Goal: Find specific page/section: Find specific page/section

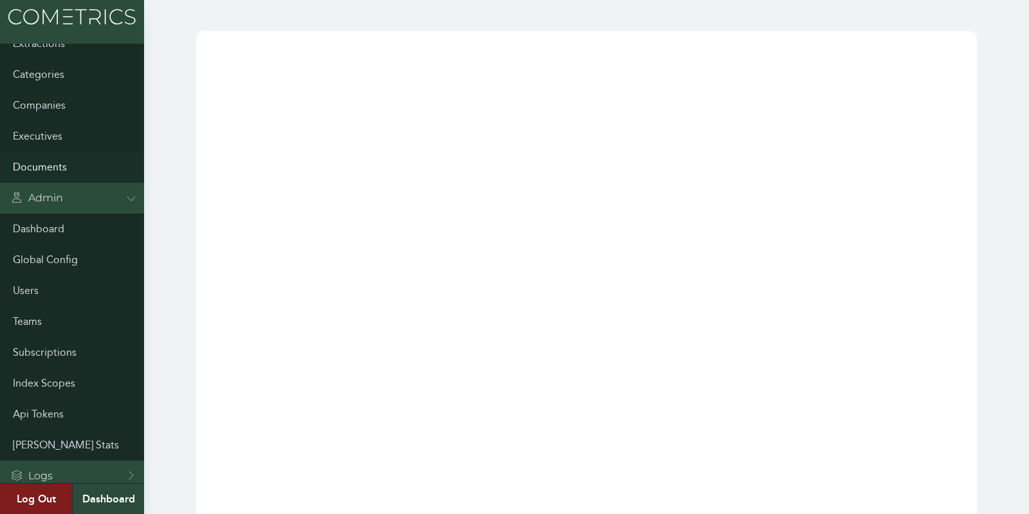
scroll to position [320, 0]
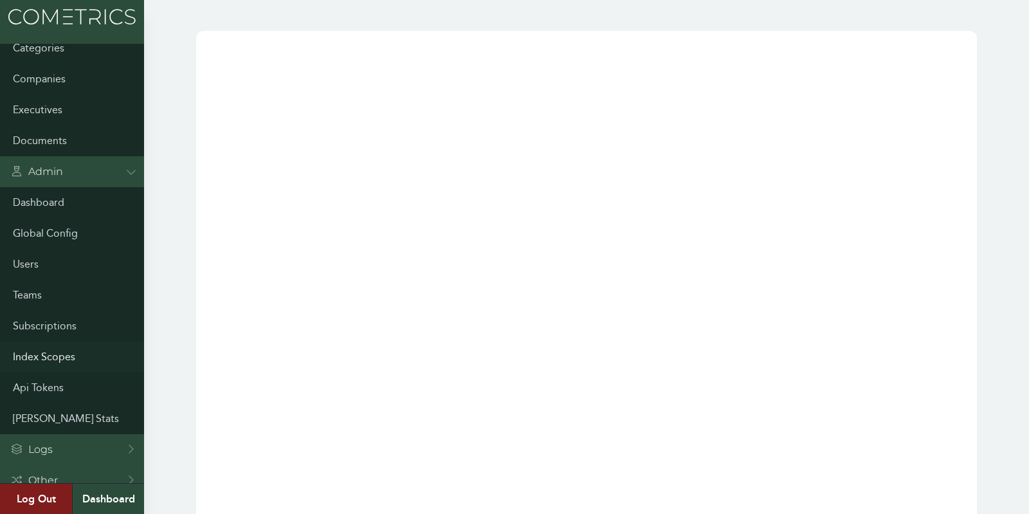
click at [53, 356] on link "Index Scopes" at bounding box center [72, 356] width 144 height 31
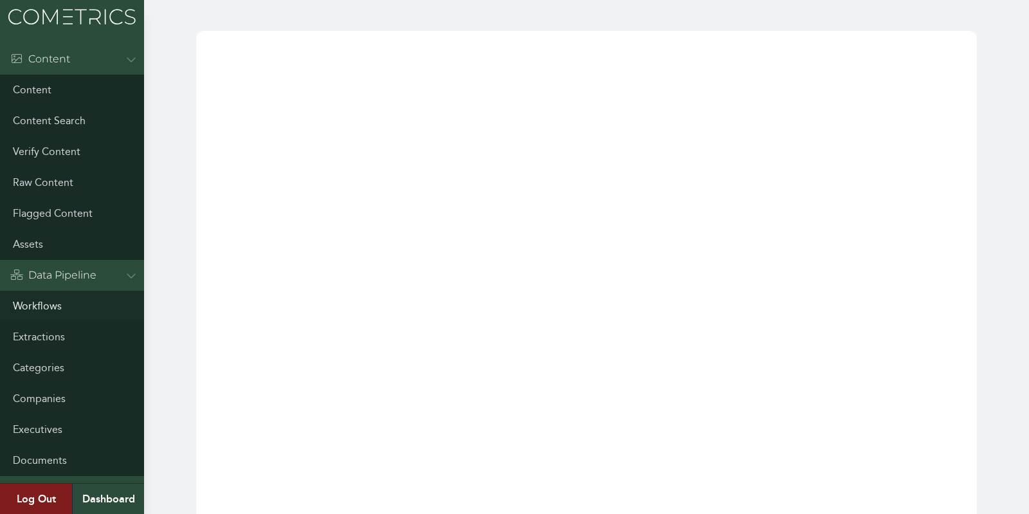
click at [46, 317] on link "Workflows" at bounding box center [72, 306] width 144 height 31
